Goal: Manage account settings

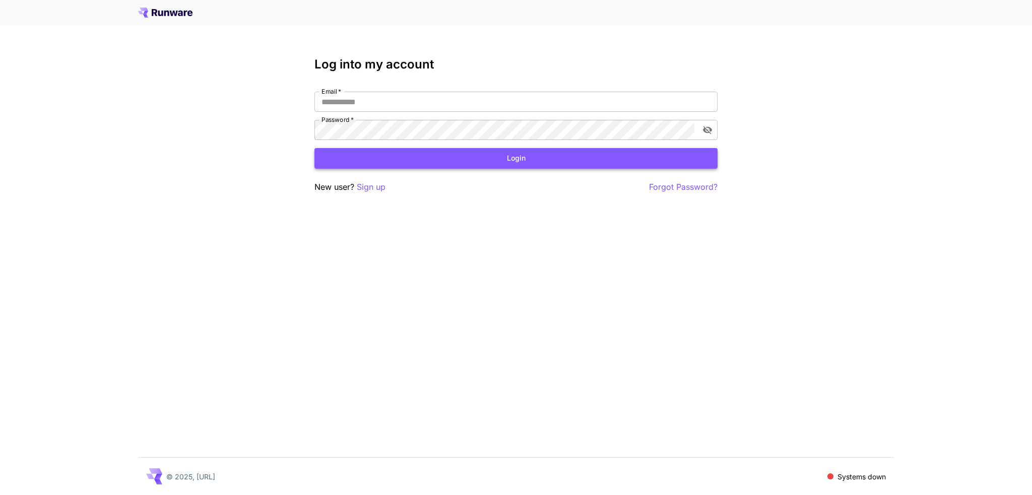
type input "**********"
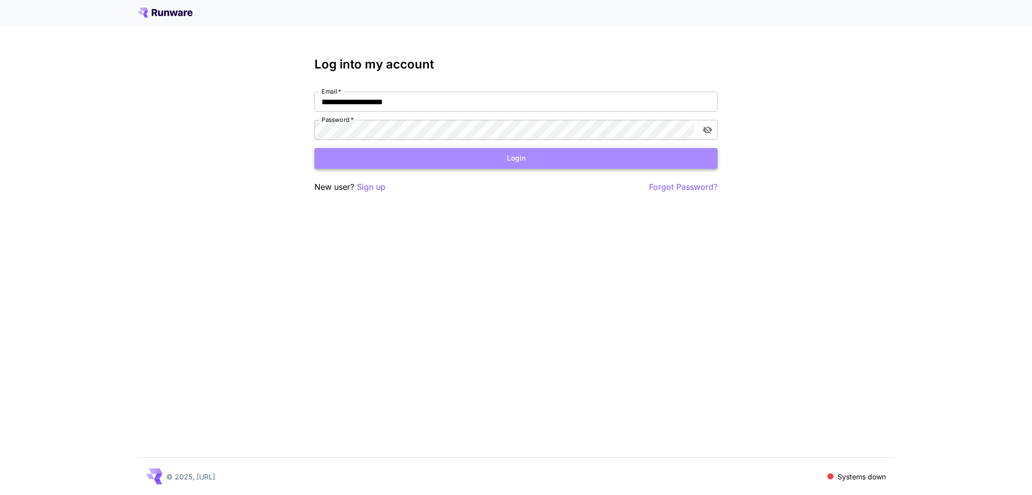
click at [556, 166] on button "Login" at bounding box center [516, 158] width 403 height 21
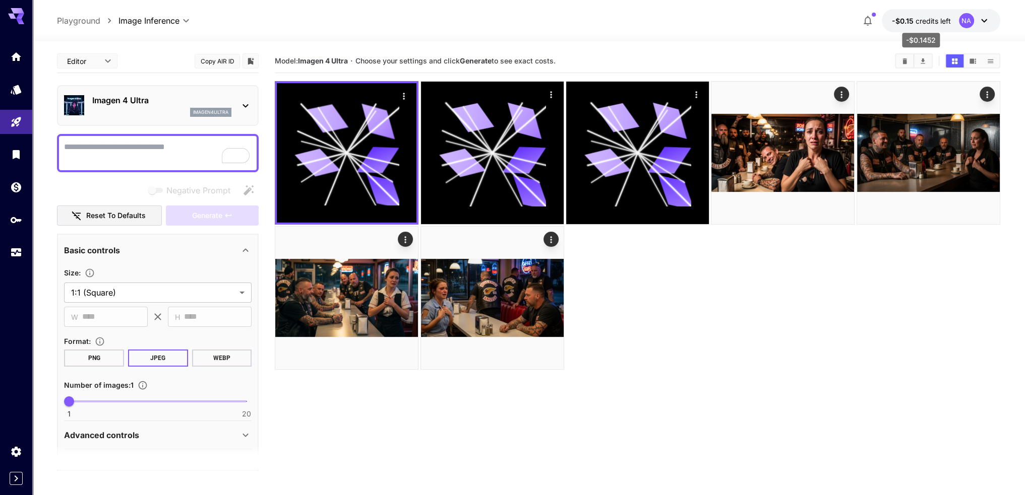
click at [913, 24] on span "-$0.15" at bounding box center [904, 21] width 24 height 9
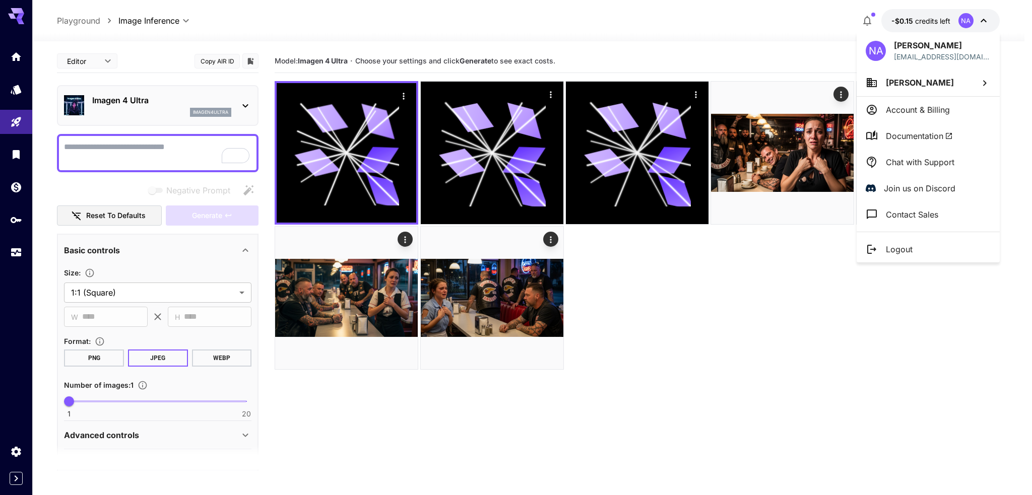
click at [20, 59] on div at bounding box center [516, 247] width 1032 height 495
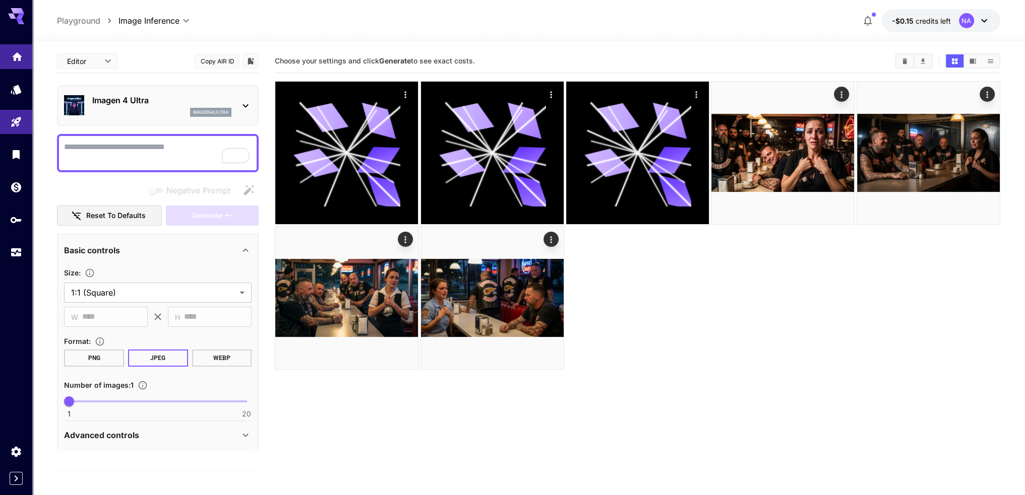
click at [20, 59] on icon "Home" at bounding box center [17, 54] width 12 height 12
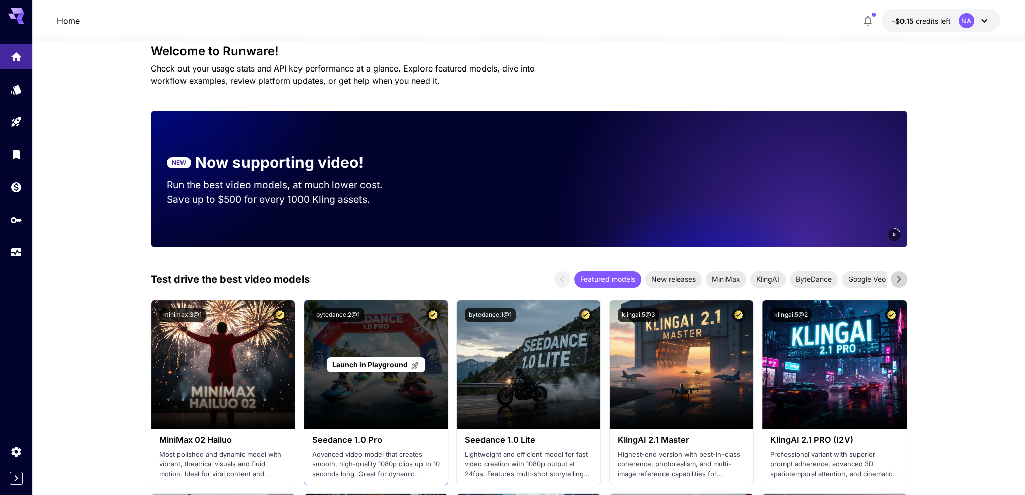
scroll to position [151, 0]
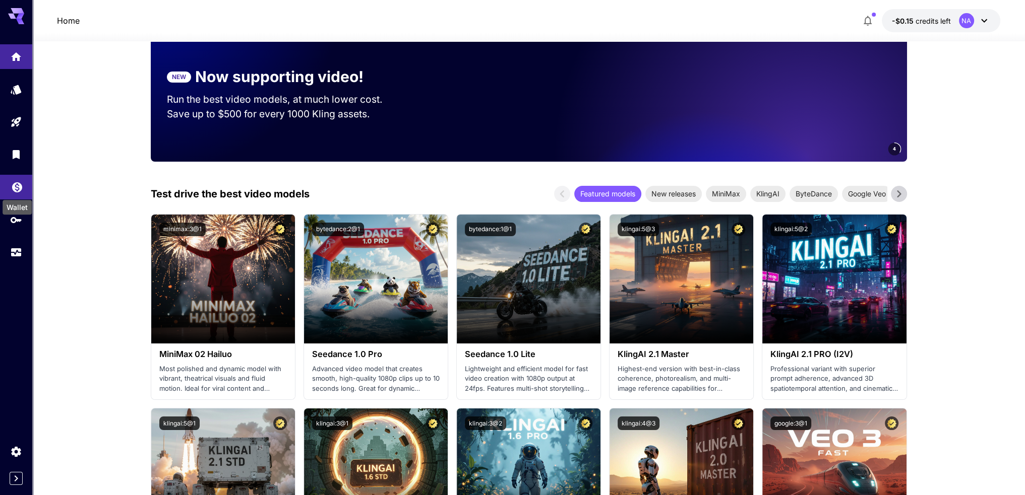
click at [20, 189] on icon "Wallet" at bounding box center [17, 184] width 10 height 10
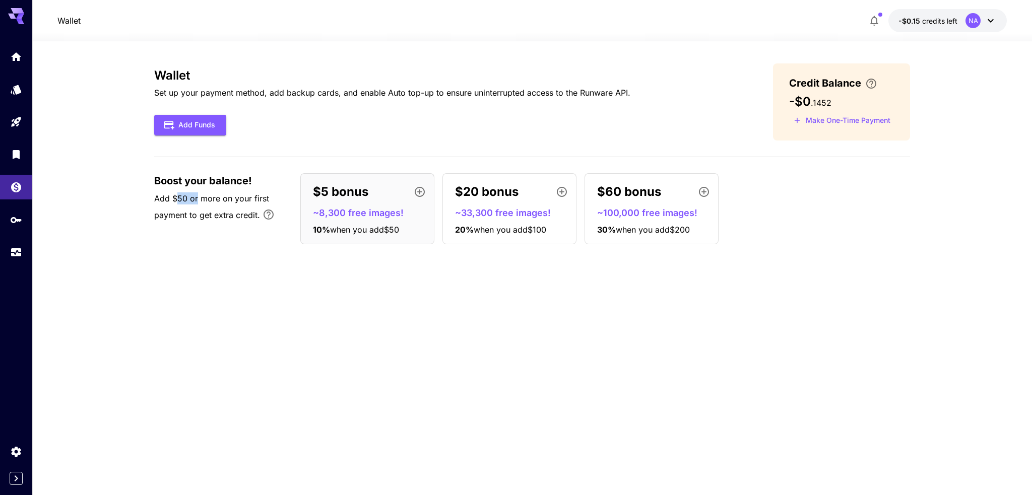
drag, startPoint x: 175, startPoint y: 197, endPoint x: 196, endPoint y: 200, distance: 20.4
click at [196, 200] on span "Add $50 or more on your first payment to get extra credit." at bounding box center [211, 207] width 115 height 27
click at [212, 212] on span "Add $50 or more on your first payment to get extra credit." at bounding box center [211, 207] width 115 height 27
drag, startPoint x: 211, startPoint y: 219, endPoint x: 246, endPoint y: 223, distance: 35.5
click at [246, 223] on p "Add $50 or more on your first payment to get extra credit." at bounding box center [222, 210] width 136 height 35
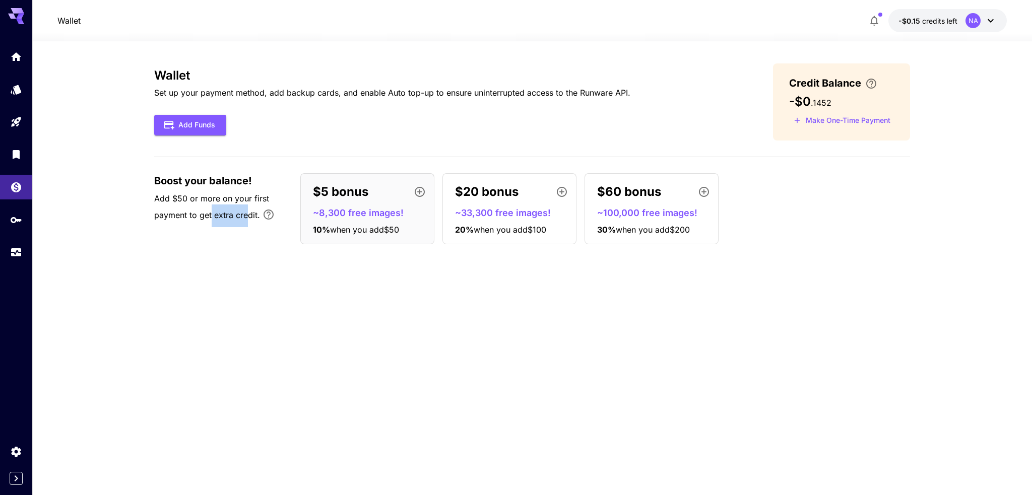
click at [243, 223] on p "Add $50 or more on your first payment to get extra credit." at bounding box center [222, 210] width 136 height 35
click at [841, 127] on button "Make One-Time Payment" at bounding box center [842, 121] width 106 height 16
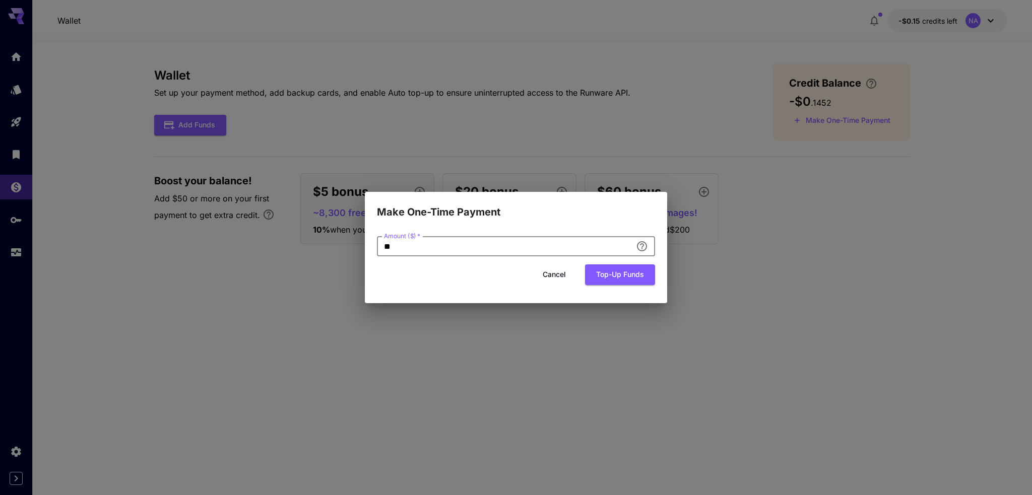
click at [487, 245] on input "**" at bounding box center [504, 246] width 255 height 20
click at [562, 280] on button "Cancel" at bounding box center [554, 275] width 45 height 21
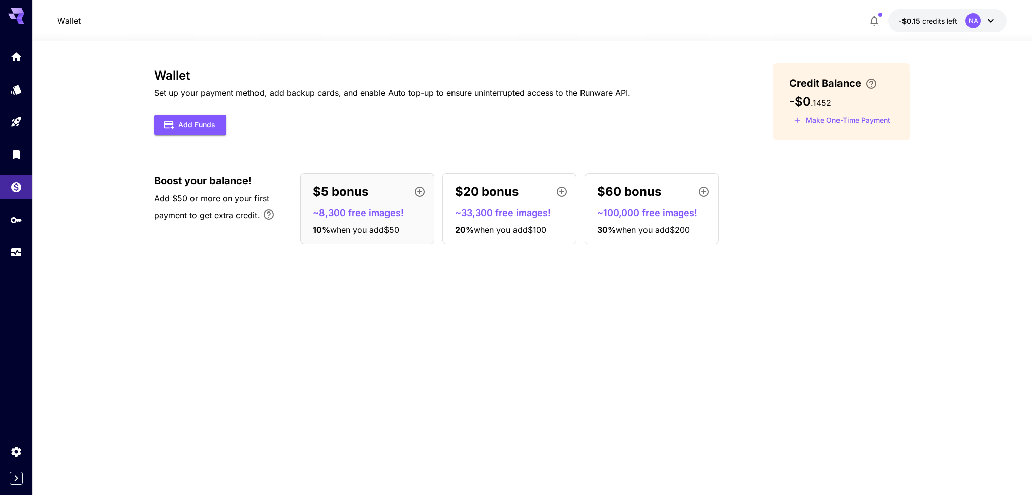
click at [379, 209] on p "~8,300 free images!" at bounding box center [371, 213] width 117 height 14
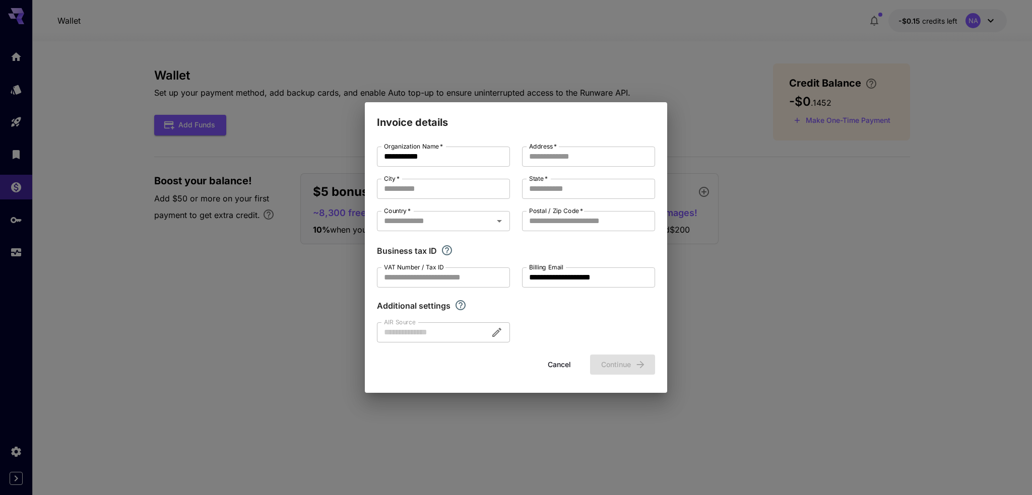
click at [560, 363] on button "Cancel" at bounding box center [559, 365] width 45 height 21
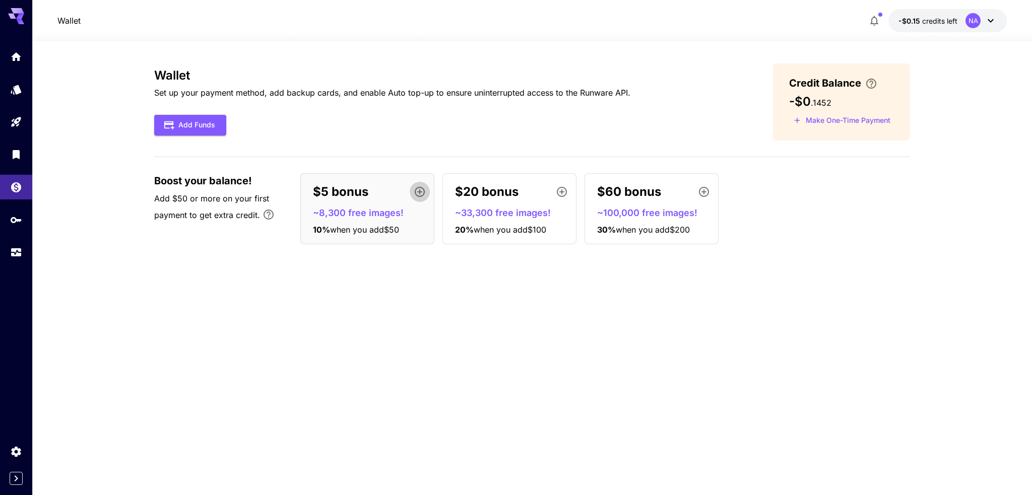
click at [421, 192] on icon "button" at bounding box center [420, 192] width 10 height 10
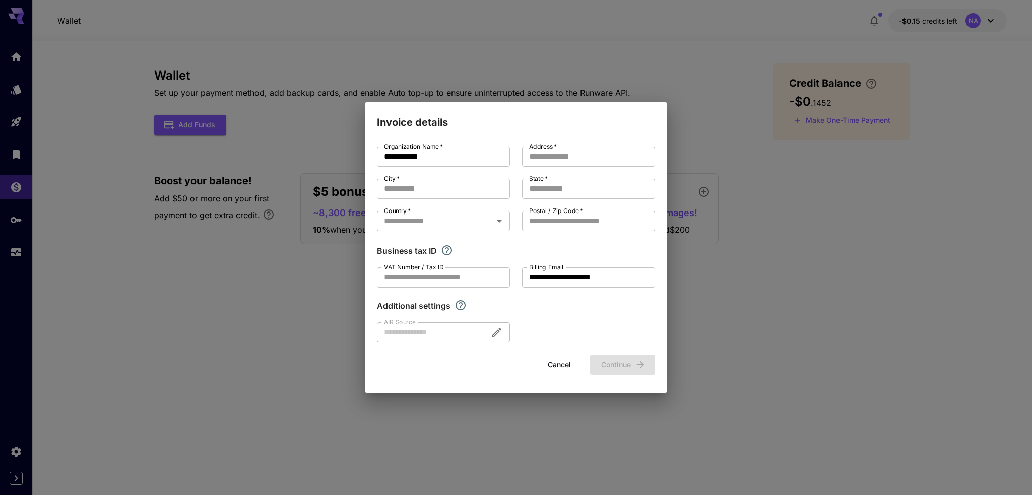
click at [558, 362] on button "Cancel" at bounding box center [559, 365] width 45 height 21
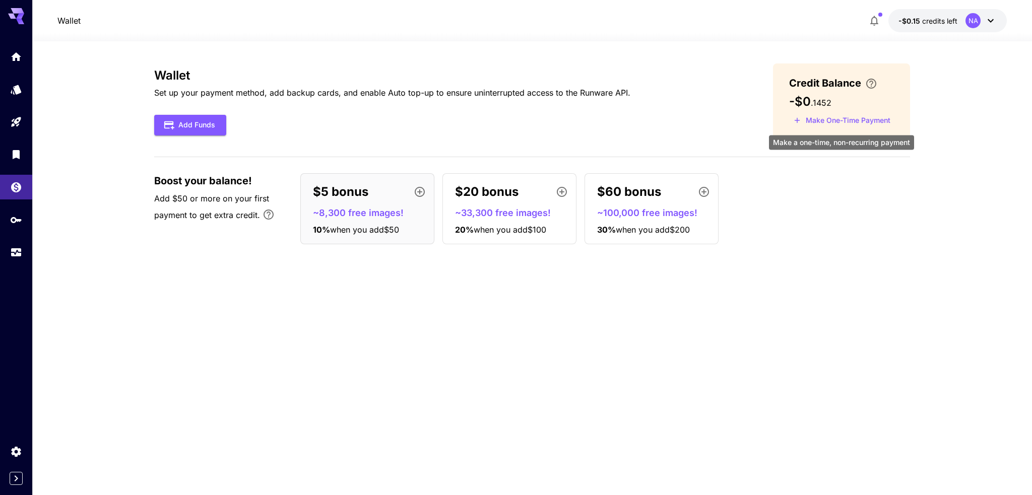
click at [841, 118] on button "Make One-Time Payment" at bounding box center [842, 121] width 106 height 16
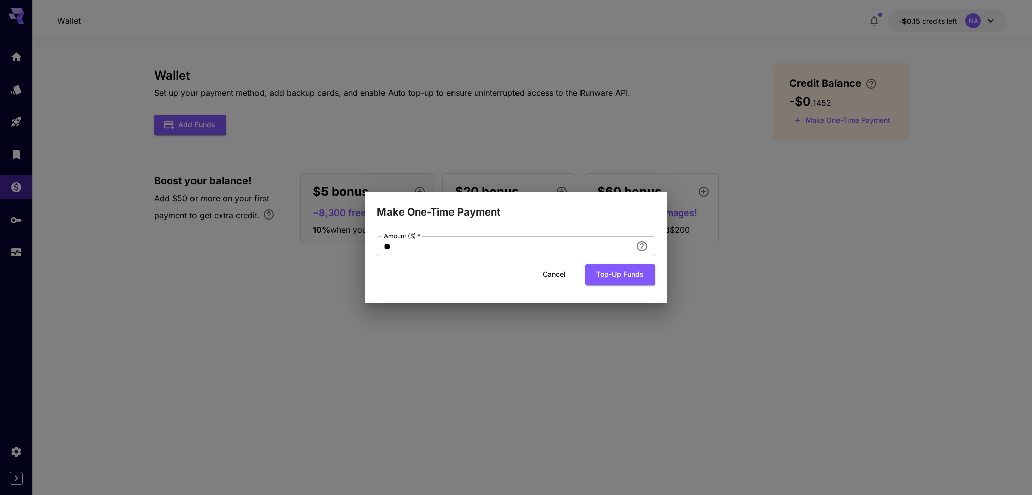
click at [564, 272] on button "Cancel" at bounding box center [554, 275] width 45 height 21
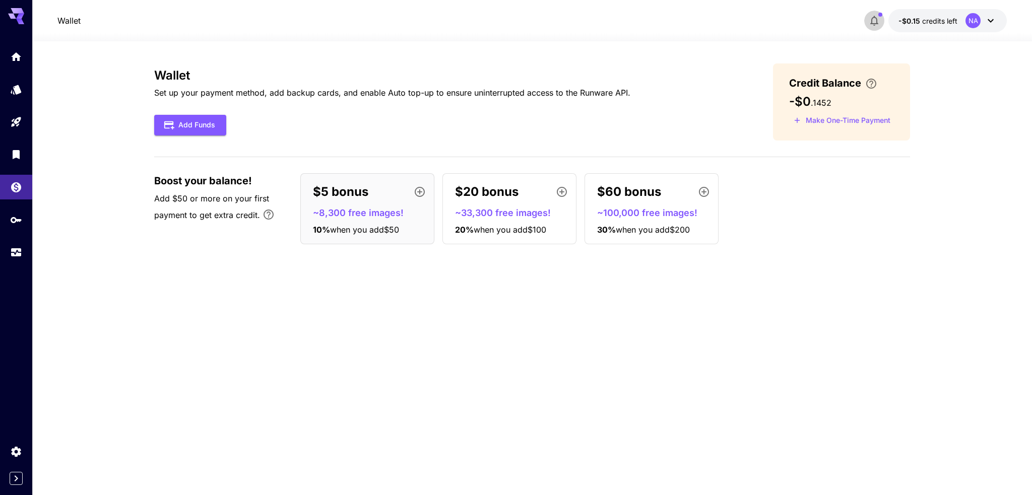
click at [874, 20] on icon "button" at bounding box center [874, 21] width 12 height 12
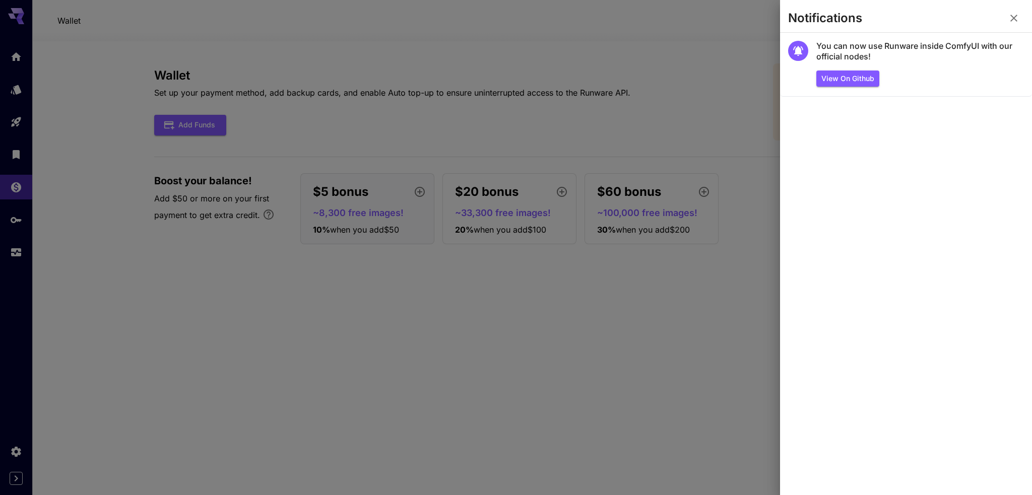
click at [1016, 17] on icon "button" at bounding box center [1014, 18] width 7 height 7
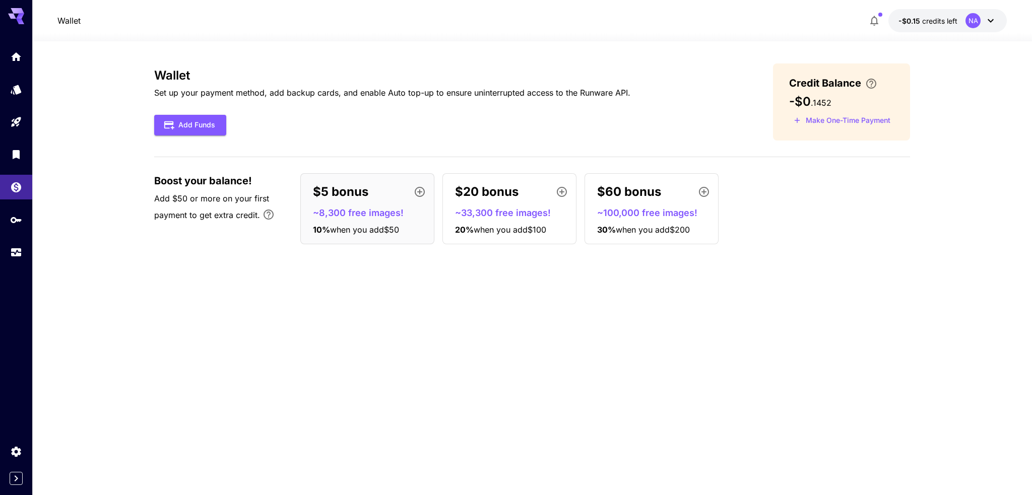
click at [987, 18] on icon at bounding box center [991, 21] width 12 height 12
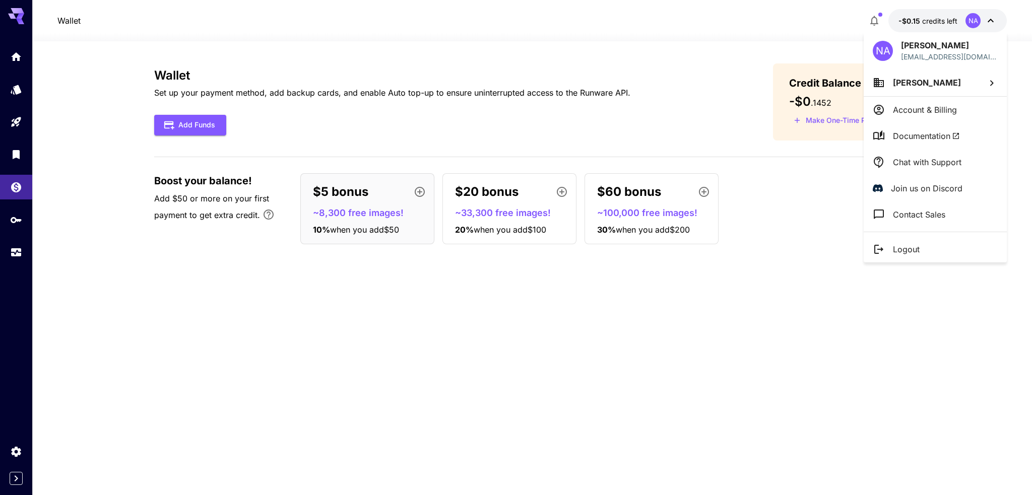
click at [925, 320] on div at bounding box center [516, 247] width 1032 height 495
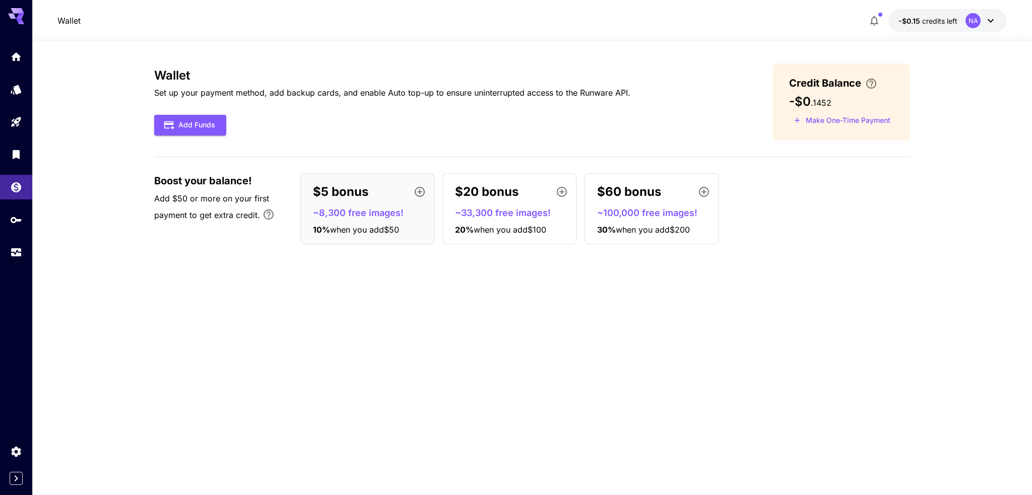
click at [338, 210] on p "~8,300 free images!" at bounding box center [371, 213] width 117 height 14
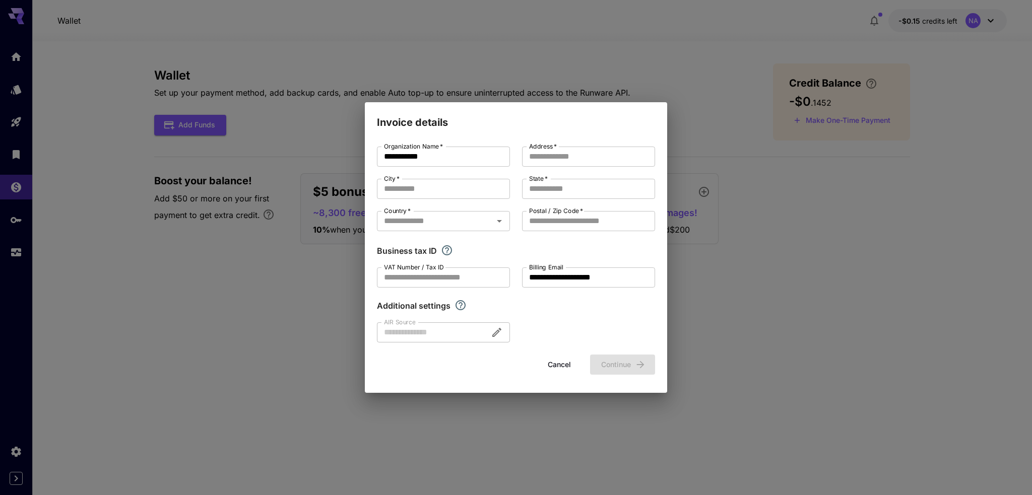
click at [368, 459] on div "**********" at bounding box center [516, 247] width 1032 height 495
click at [375, 440] on div "**********" at bounding box center [516, 247] width 1032 height 495
click at [547, 372] on button "Cancel" at bounding box center [559, 365] width 45 height 21
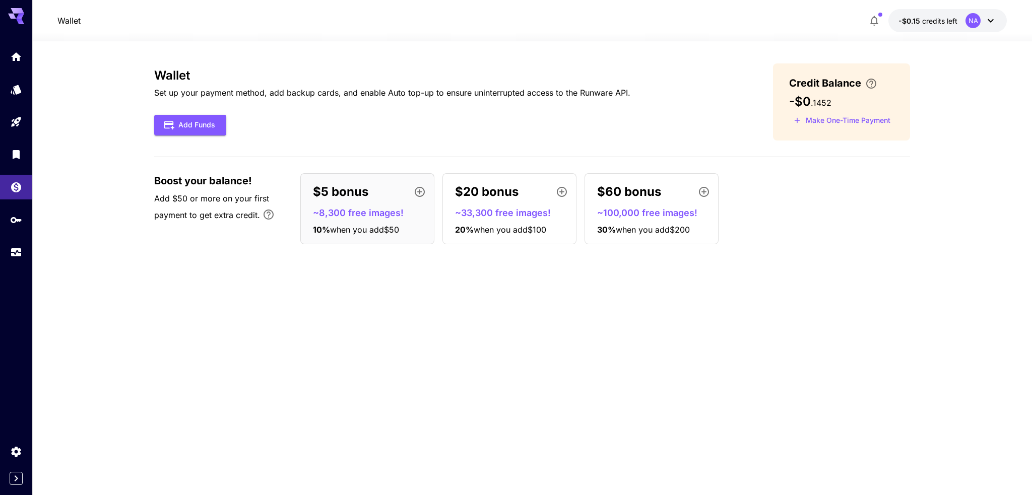
click at [504, 219] on div "$20 bonus ~33,300 free images! 20 % when you add $100" at bounding box center [510, 208] width 134 height 71
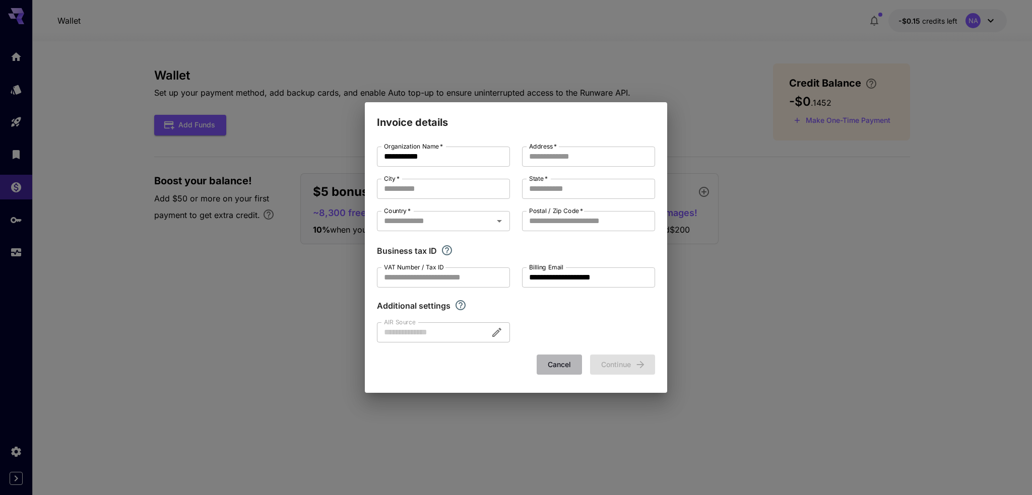
click at [570, 364] on button "Cancel" at bounding box center [559, 365] width 45 height 21
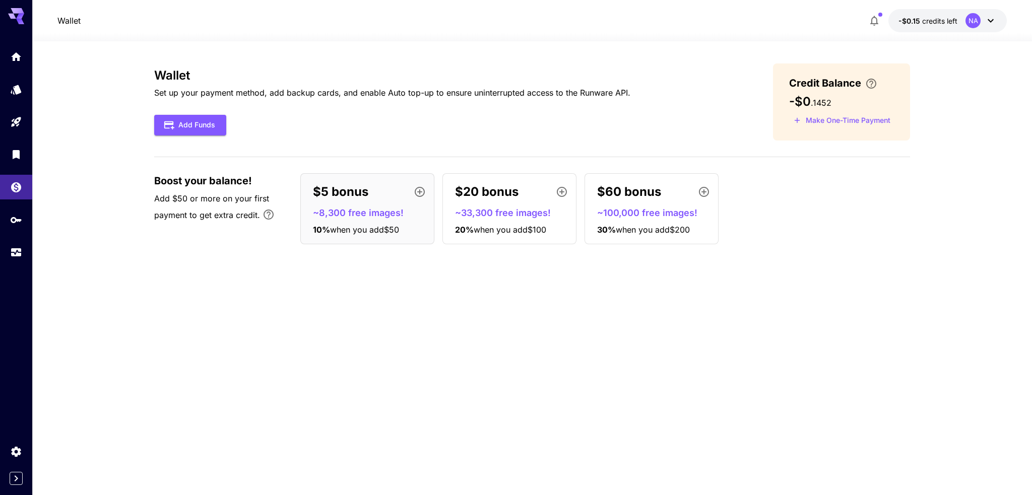
click at [615, 203] on div "$60 bonus ~100,000 free images! 30 % when you add $200" at bounding box center [652, 208] width 134 height 71
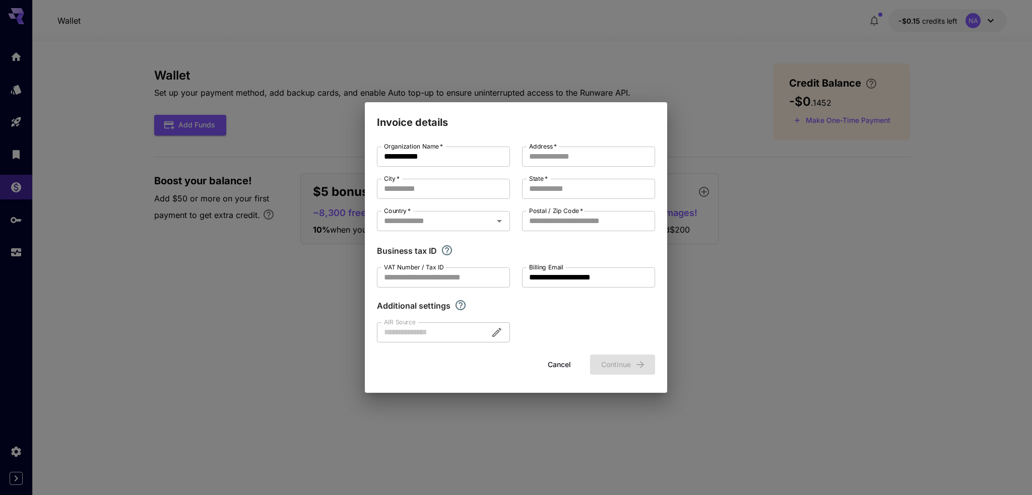
click at [563, 369] on button "Cancel" at bounding box center [559, 365] width 45 height 21
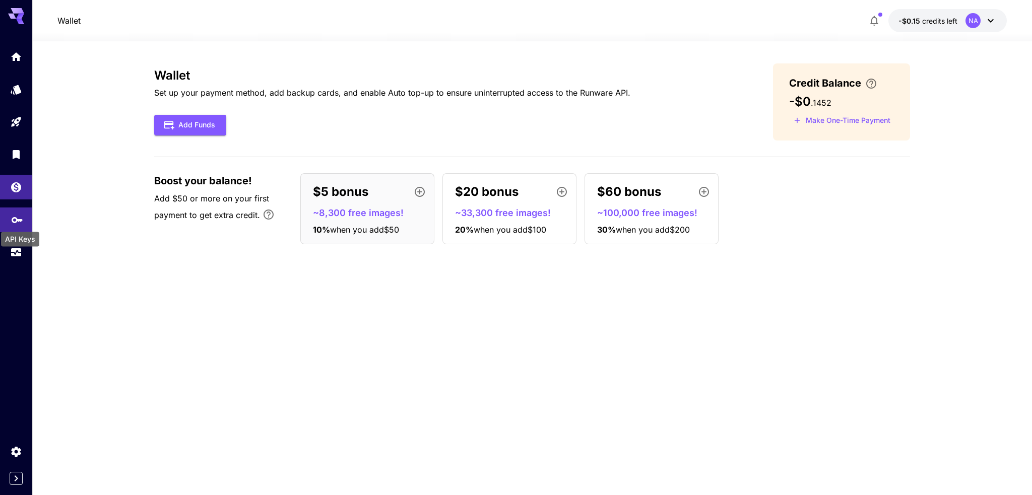
click at [12, 219] on icon "API Keys" at bounding box center [17, 217] width 11 height 6
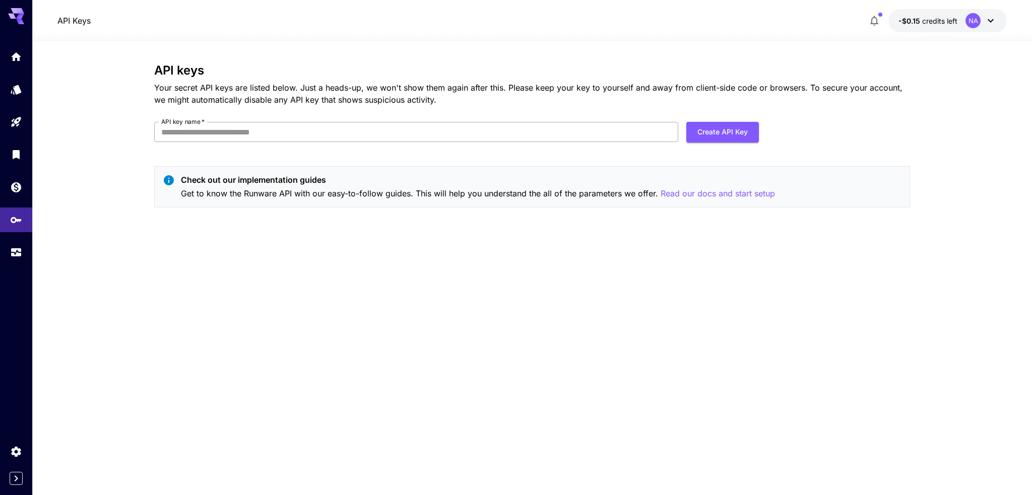
click at [234, 139] on input "API key name   *" at bounding box center [416, 132] width 524 height 20
click at [20, 256] on icon "Usage" at bounding box center [17, 249] width 12 height 12
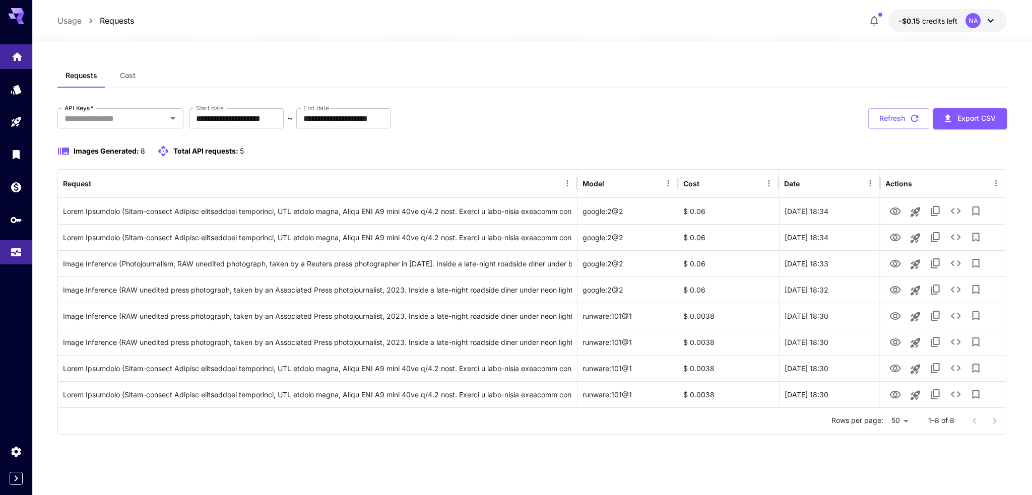
click at [14, 54] on icon "Home" at bounding box center [17, 53] width 10 height 9
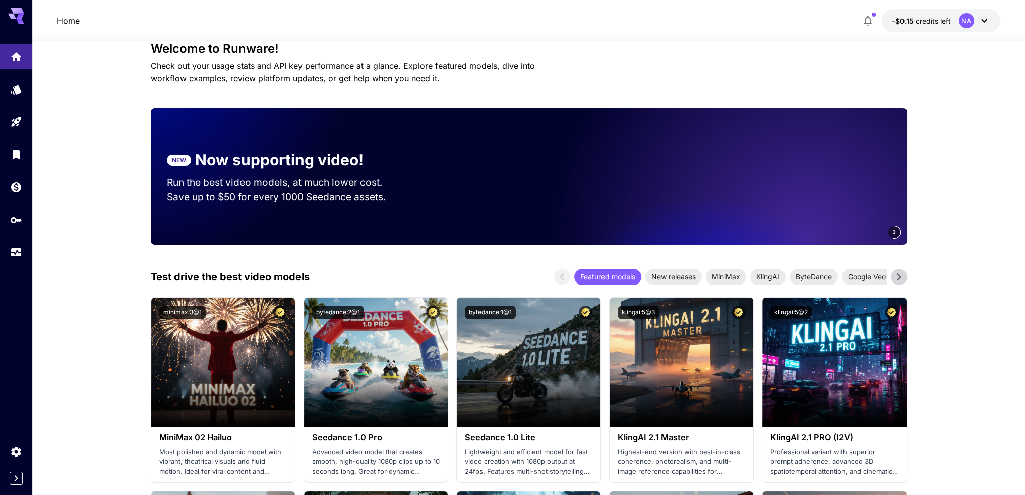
scroll to position [50, 0]
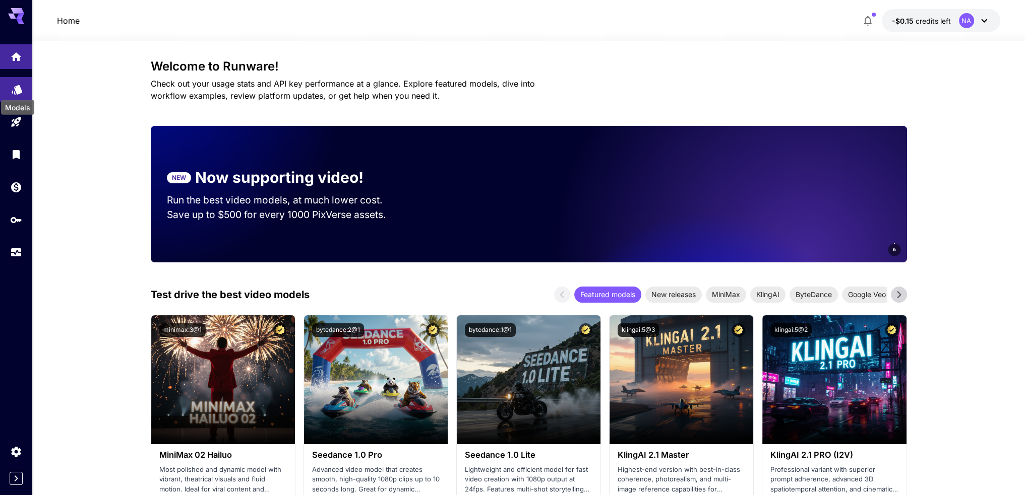
click at [17, 93] on div "Models" at bounding box center [17, 104] width 35 height 23
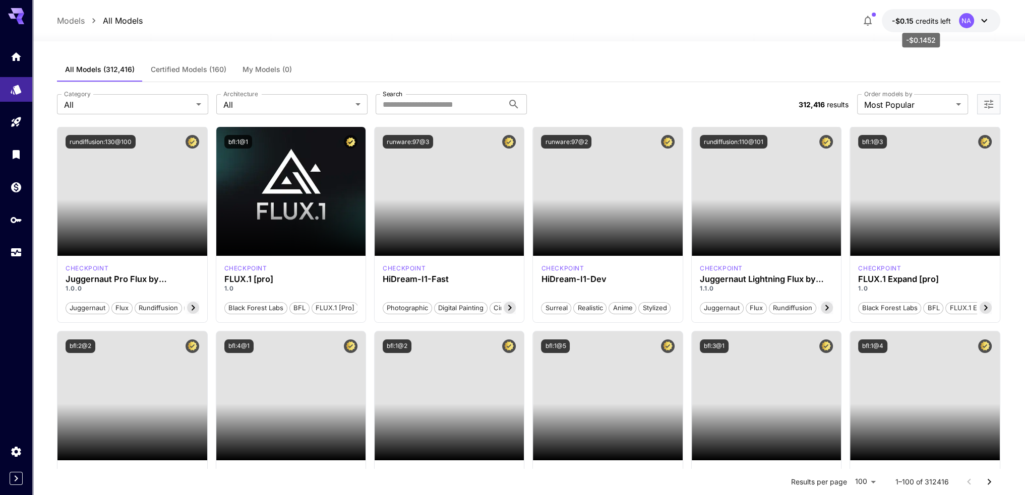
click at [930, 19] on span "credits left" at bounding box center [932, 21] width 35 height 9
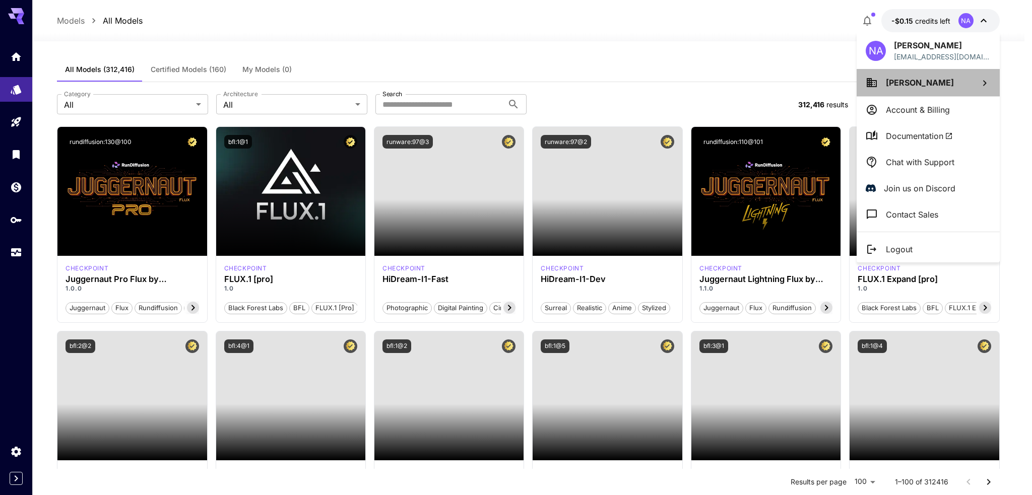
click at [981, 81] on icon at bounding box center [985, 83] width 12 height 12
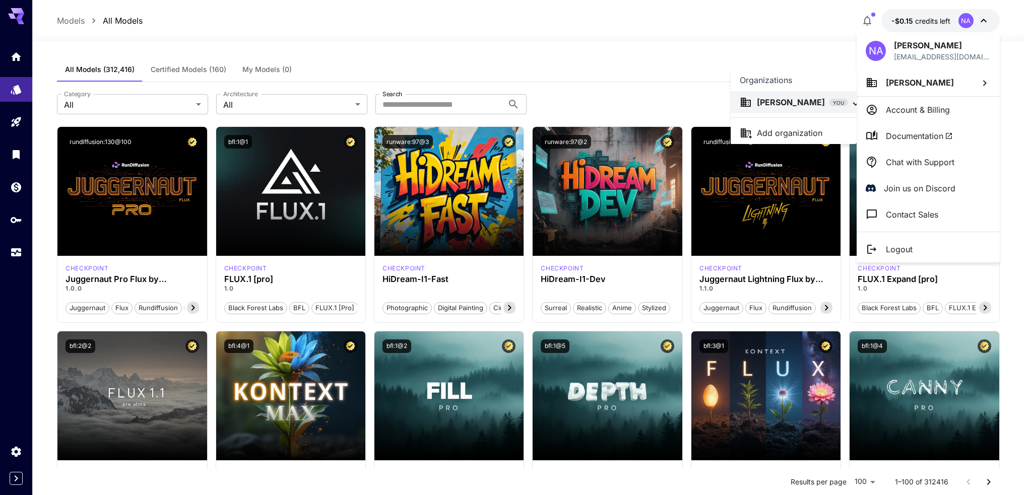
click at [914, 110] on div at bounding box center [516, 247] width 1032 height 495
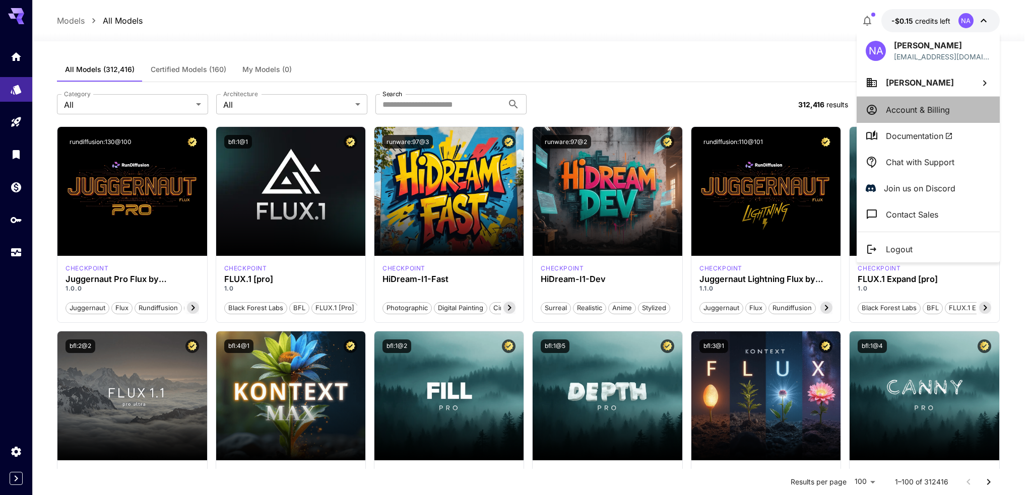
click at [913, 106] on p "Account & Billing" at bounding box center [918, 110] width 64 height 12
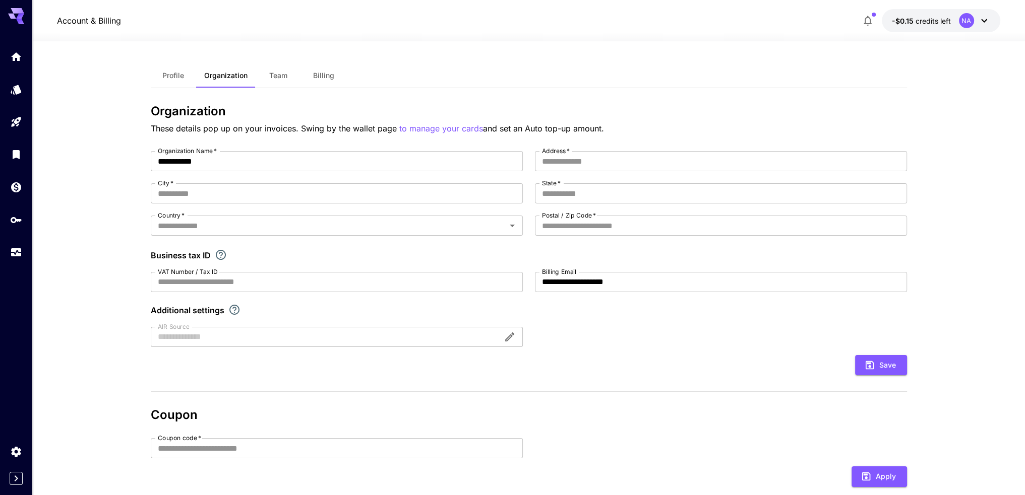
click at [281, 82] on button "Team" at bounding box center [278, 76] width 45 height 24
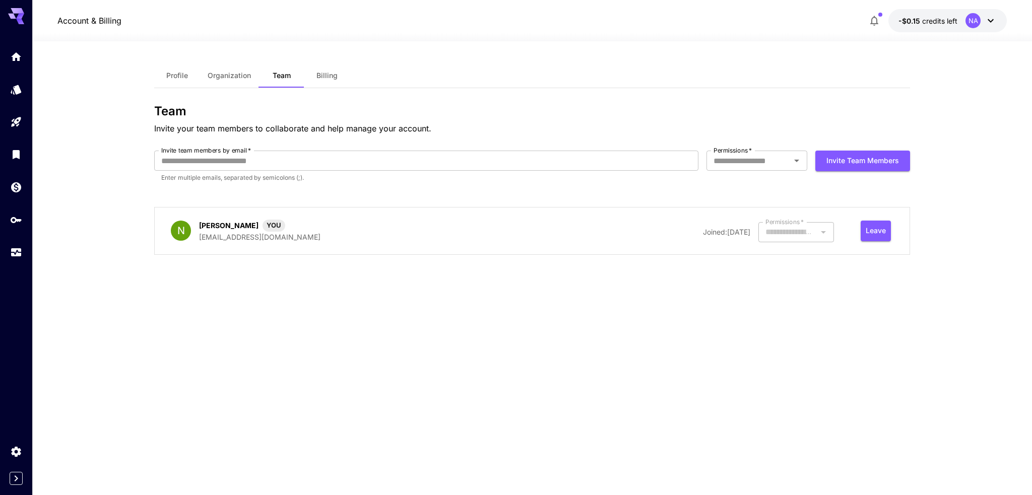
click at [177, 70] on button "Profile" at bounding box center [176, 76] width 45 height 24
